Goal: Transaction & Acquisition: Purchase product/service

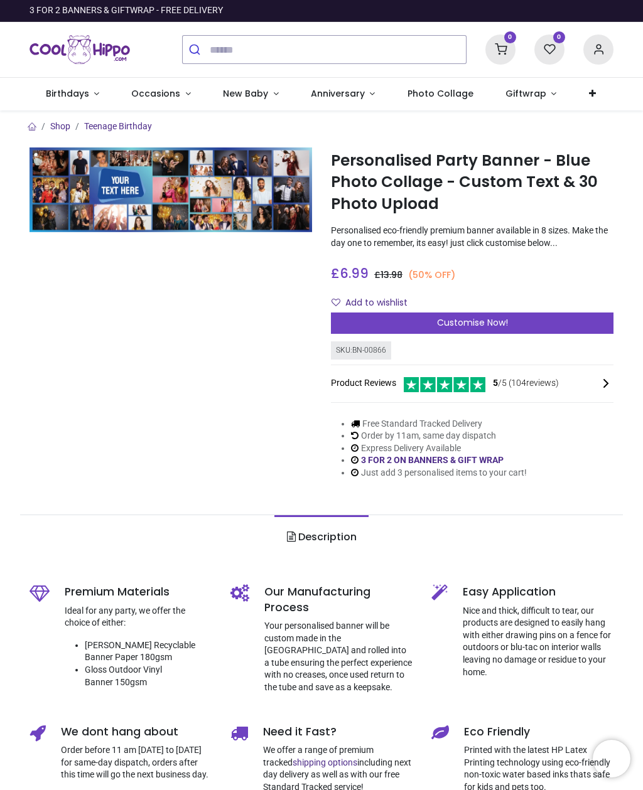
click at [65, 93] on span "Birthdays" at bounding box center [67, 93] width 43 height 13
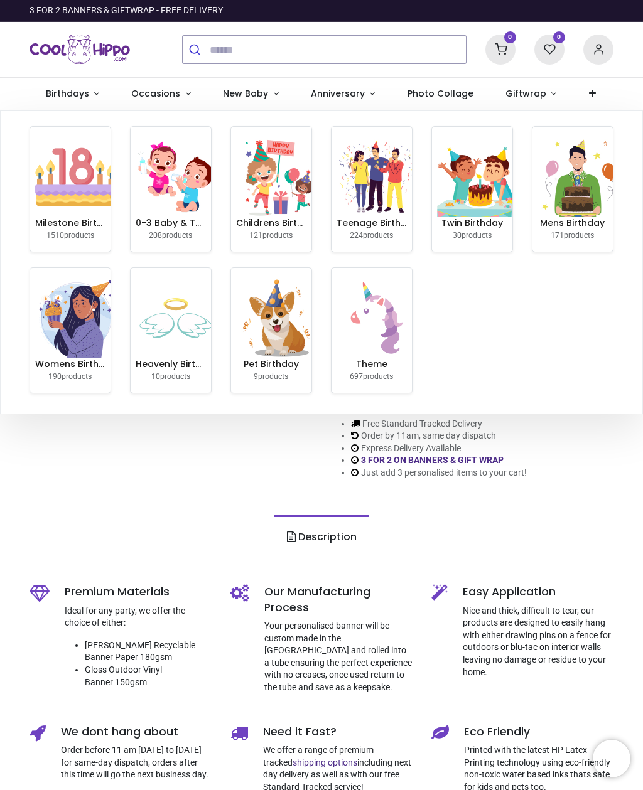
click at [368, 183] on img at bounding box center [376, 177] width 80 height 80
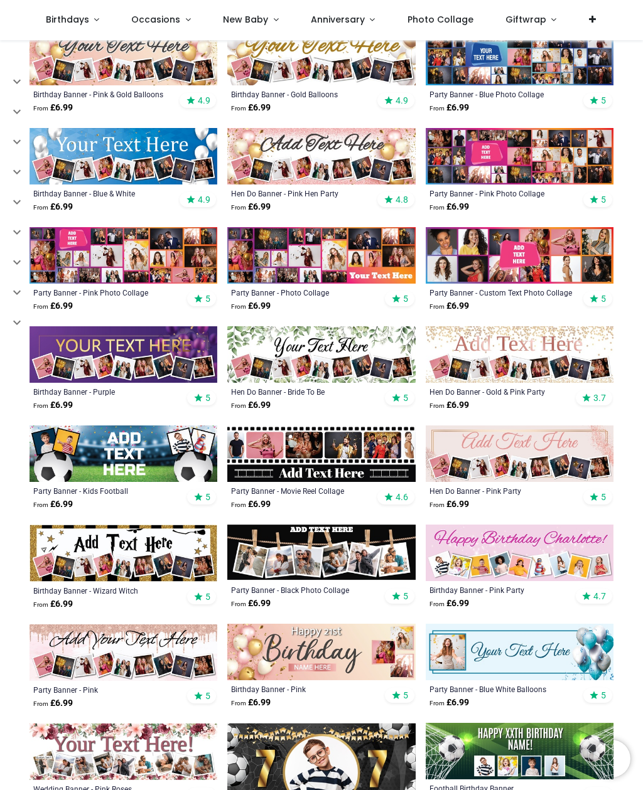
scroll to position [259, 0]
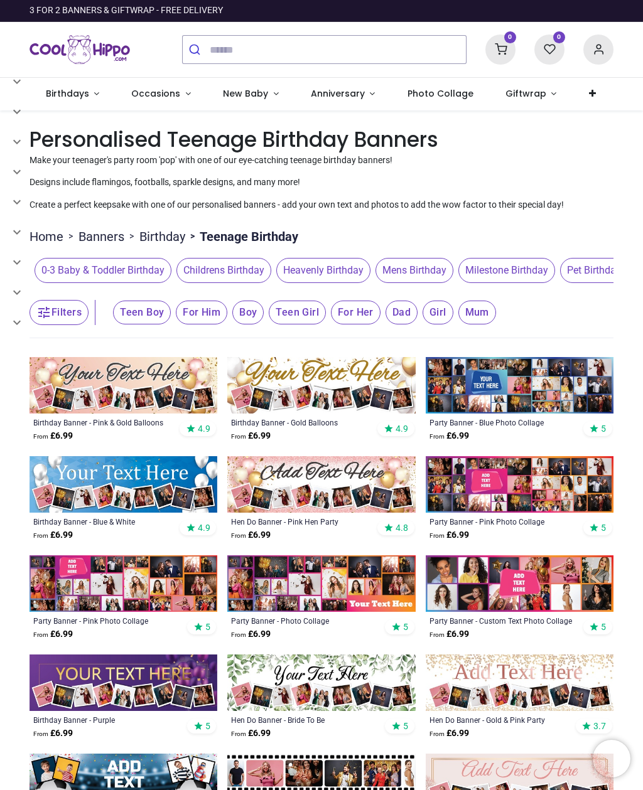
click at [562, 382] on img at bounding box center [519, 385] width 188 height 56
click at [478, 382] on img at bounding box center [519, 385] width 188 height 56
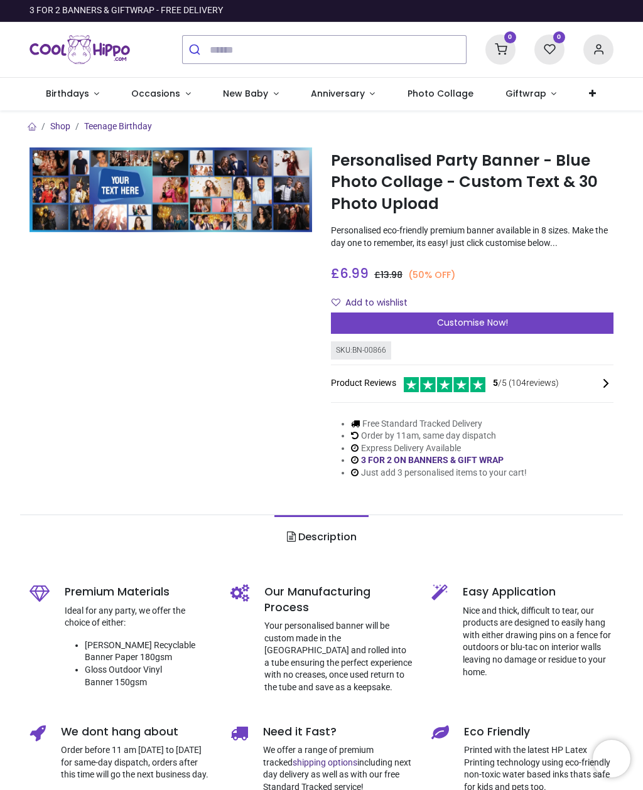
click at [418, 89] on span "Photo Collage" at bounding box center [440, 93] width 66 height 13
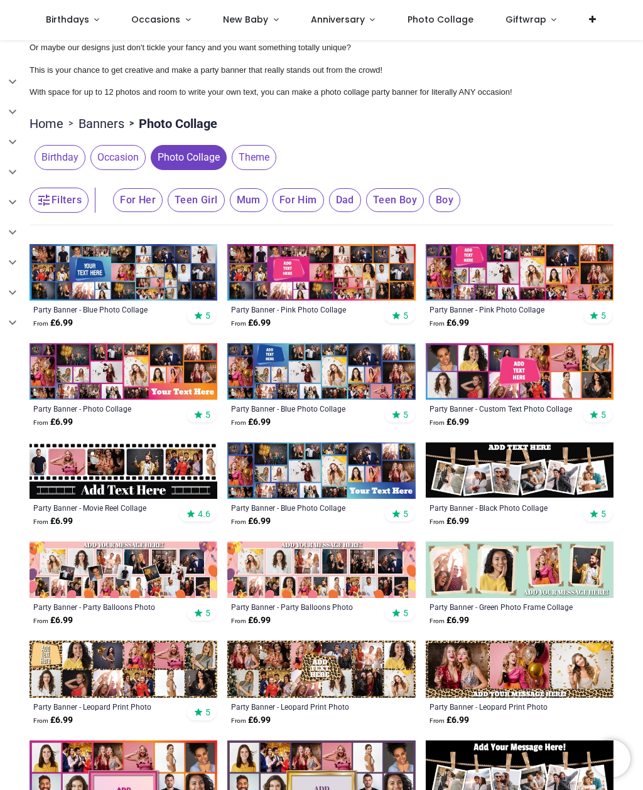
scroll to position [78, 0]
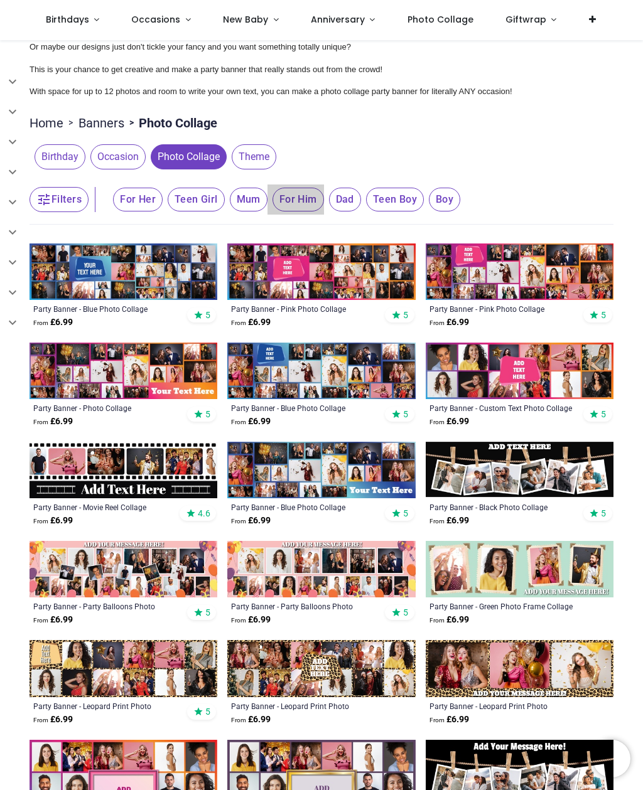
click at [296, 194] on span "For Him" at bounding box center [297, 200] width 51 height 24
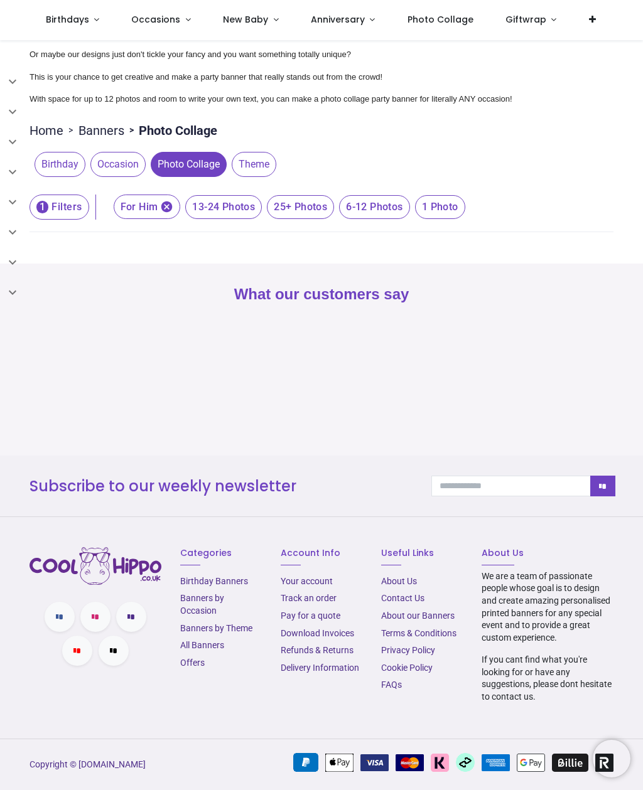
scroll to position [63, 0]
